Goal: Task Accomplishment & Management: Use online tool/utility

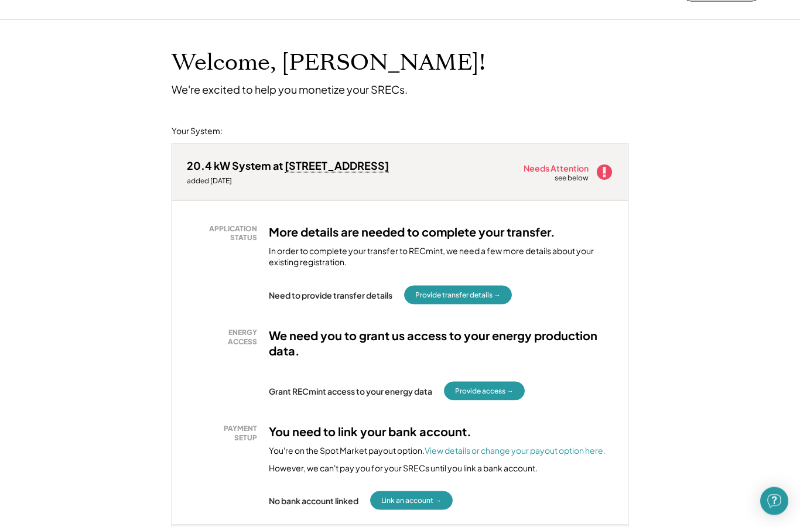
scroll to position [34, 0]
click at [457, 298] on button "Provide transfer details →" at bounding box center [458, 294] width 108 height 19
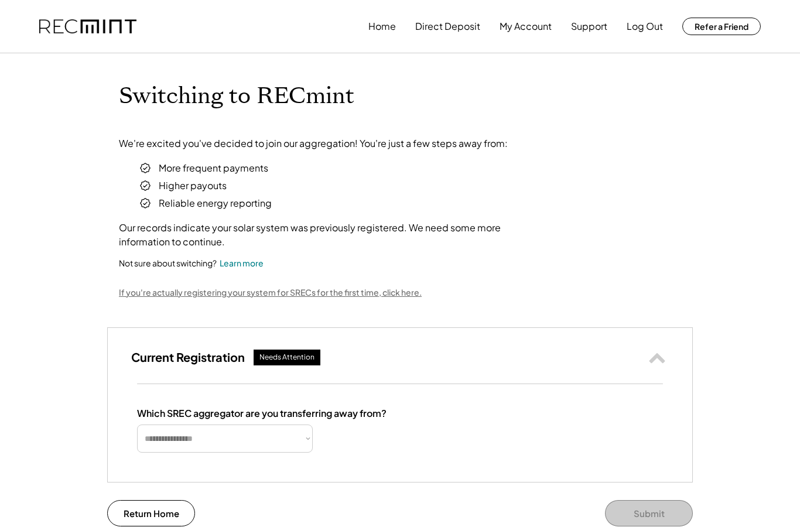
select select "**********"
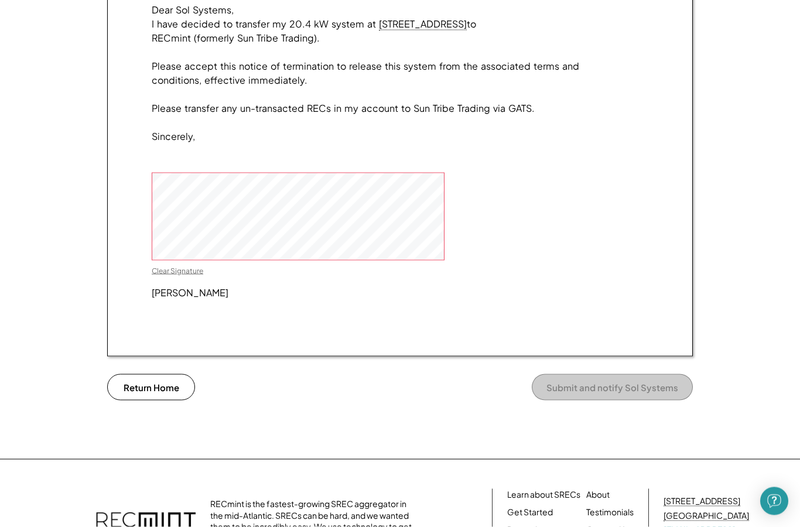
scroll to position [1137, 0]
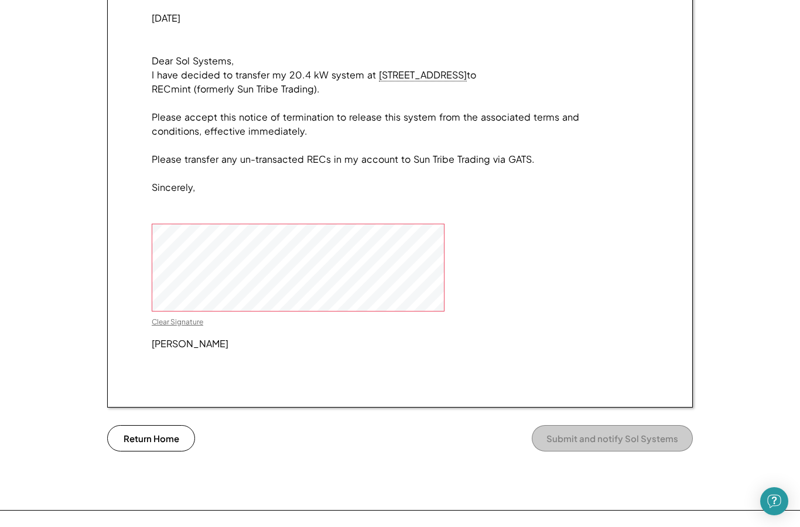
click at [182, 327] on div "Clear Signature" at bounding box center [178, 321] width 52 height 9
click at [624, 451] on button "Submit and notify Sol Systems" at bounding box center [612, 438] width 161 height 26
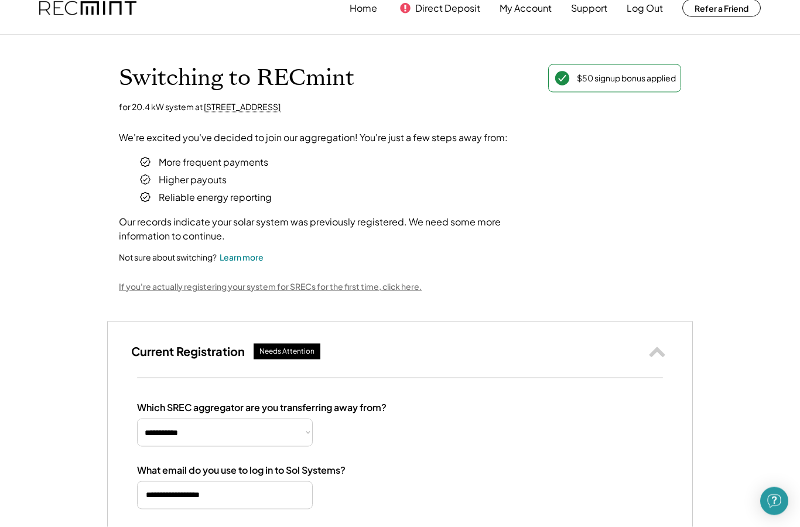
scroll to position [0, 0]
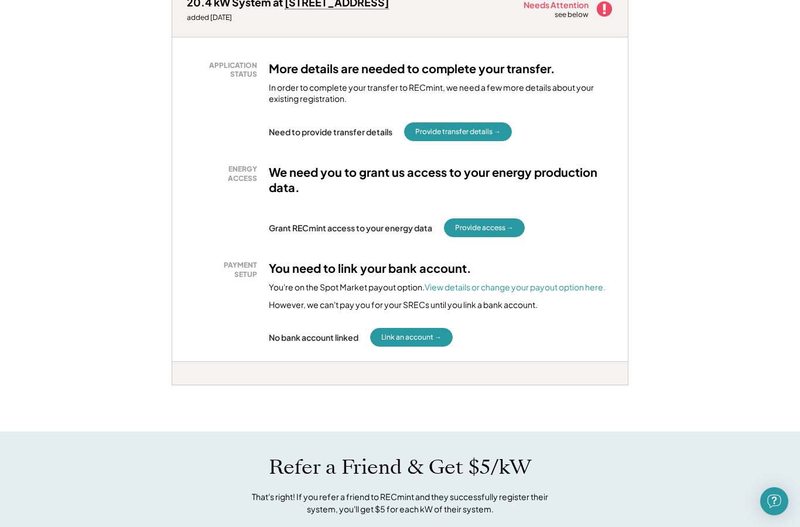
scroll to position [136, 0]
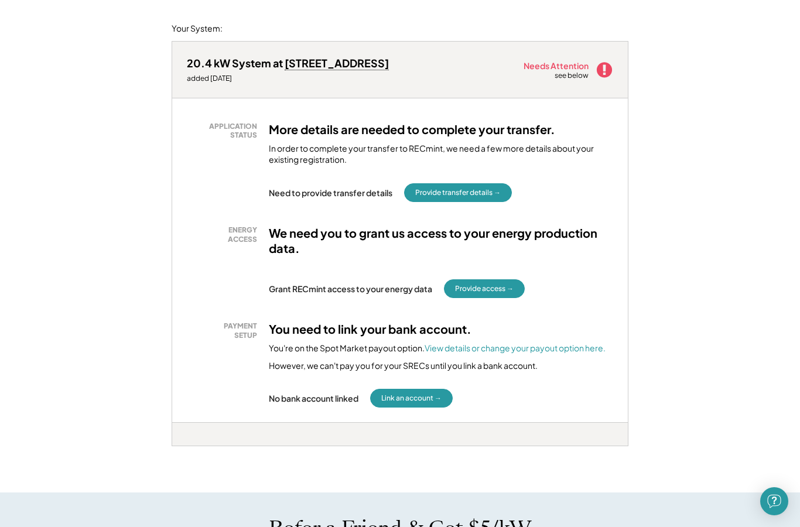
click at [490, 288] on button "Provide access →" at bounding box center [484, 288] width 81 height 19
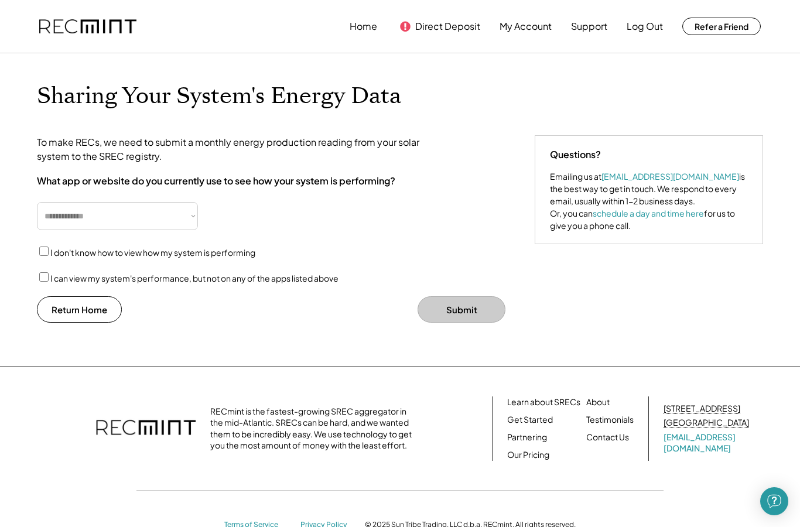
click at [187, 211] on select "**********" at bounding box center [117, 216] width 161 height 28
select select "**********"
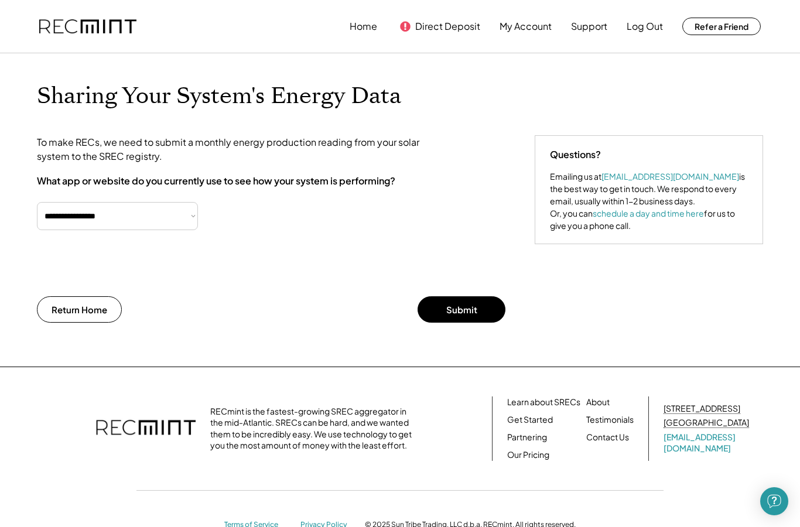
click at [459, 304] on button "Submit" at bounding box center [461, 309] width 88 height 26
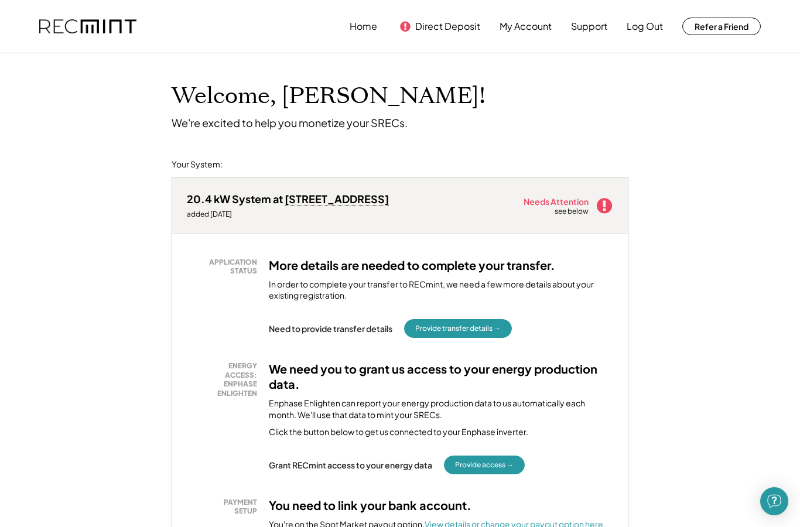
click at [444, 329] on button "Provide transfer details →" at bounding box center [458, 328] width 108 height 19
click at [491, 323] on button "Provide transfer details →" at bounding box center [458, 328] width 108 height 19
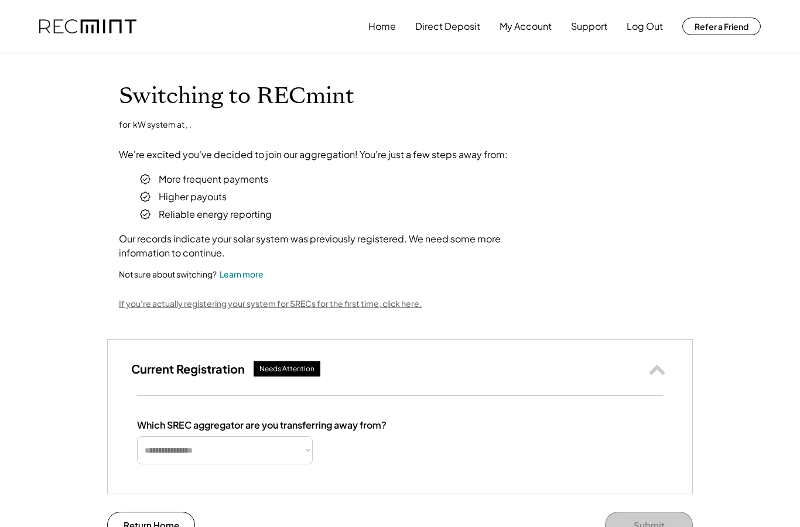
select select "**********"
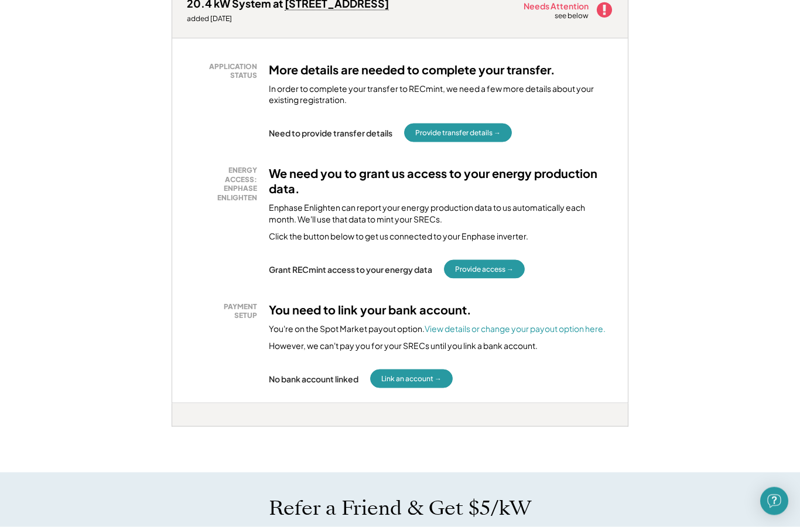
scroll to position [196, 0]
click at [482, 268] on button "Provide access →" at bounding box center [484, 268] width 81 height 19
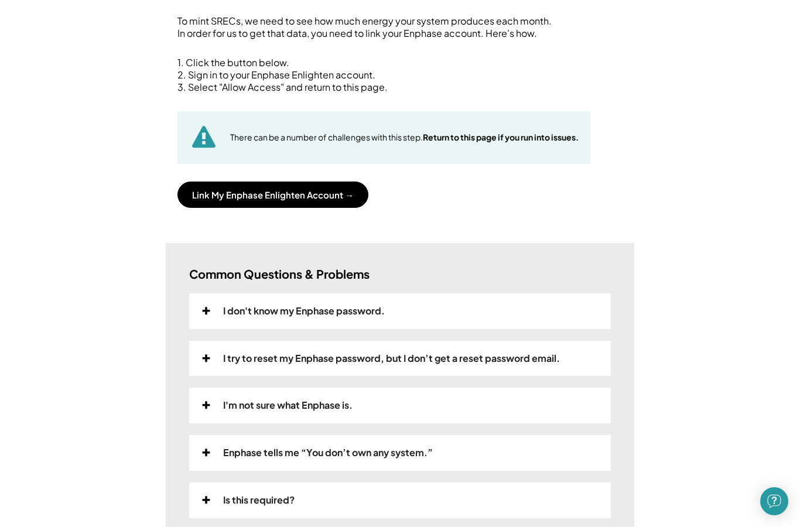
scroll to position [93, 0]
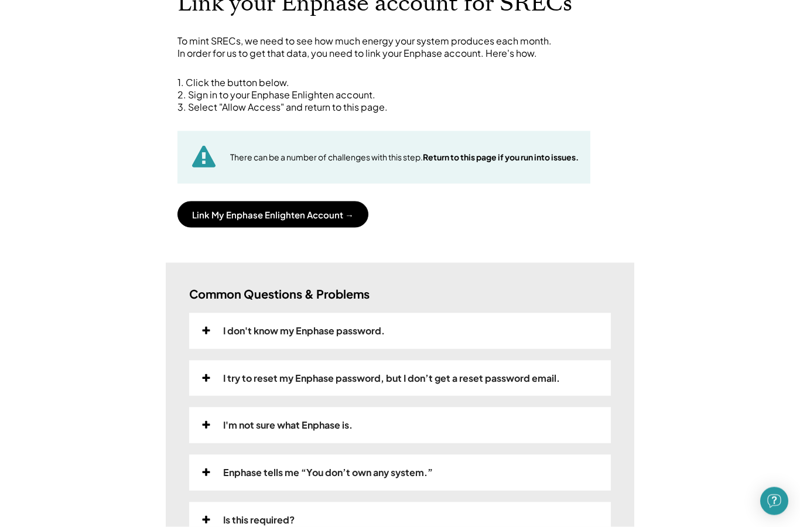
click at [280, 218] on button "Link My Enphase Enlighten Account →" at bounding box center [272, 214] width 191 height 26
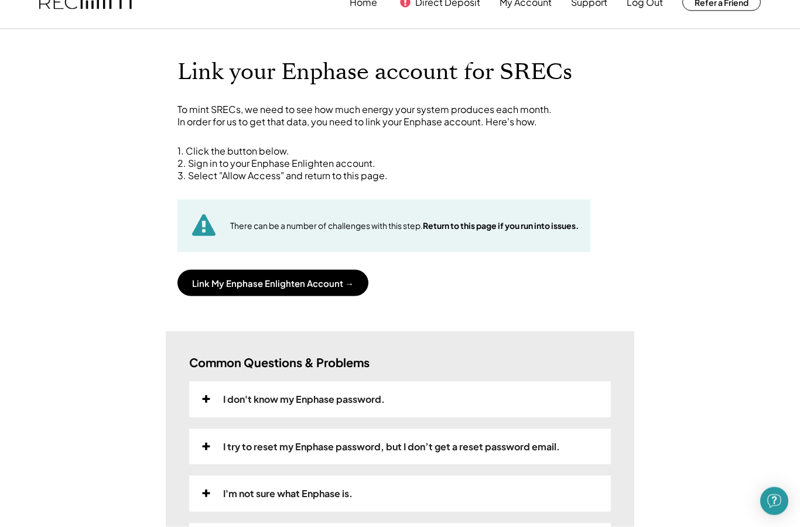
scroll to position [25, 0]
click at [275, 282] on button "Link My Enphase Enlighten Account →" at bounding box center [272, 282] width 191 height 26
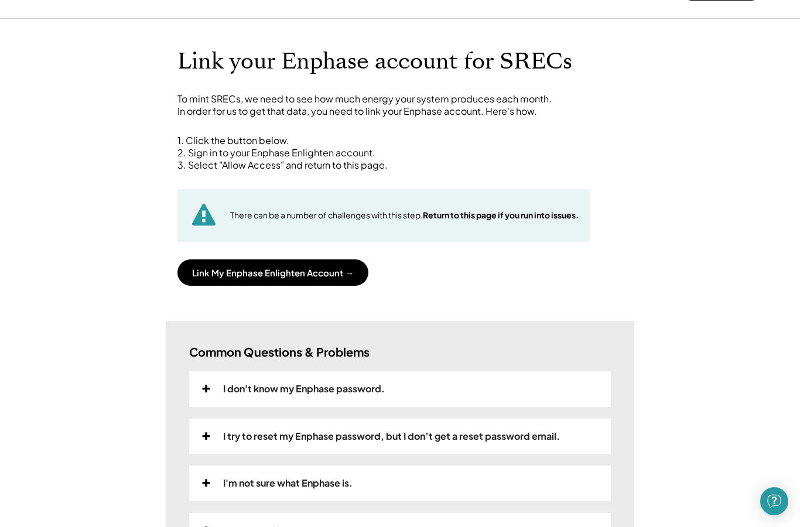
scroll to position [0, 0]
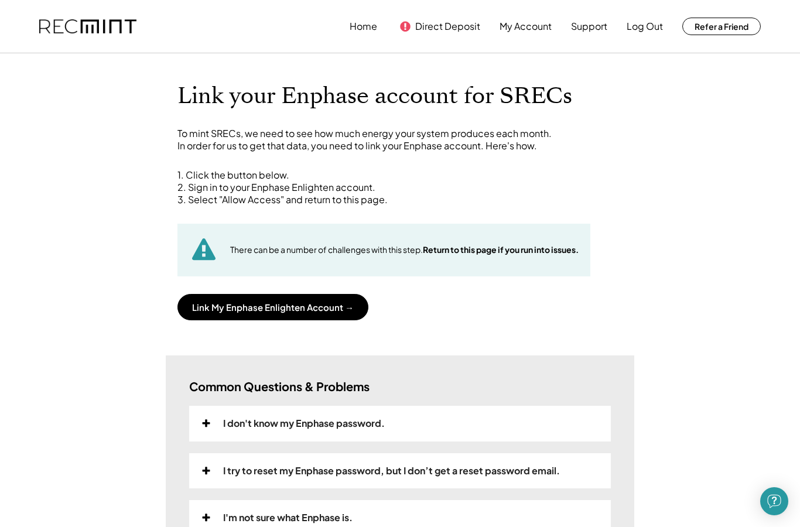
click at [217, 306] on button "Link My Enphase Enlighten Account →" at bounding box center [272, 307] width 191 height 26
